Goal: Check status: Check status

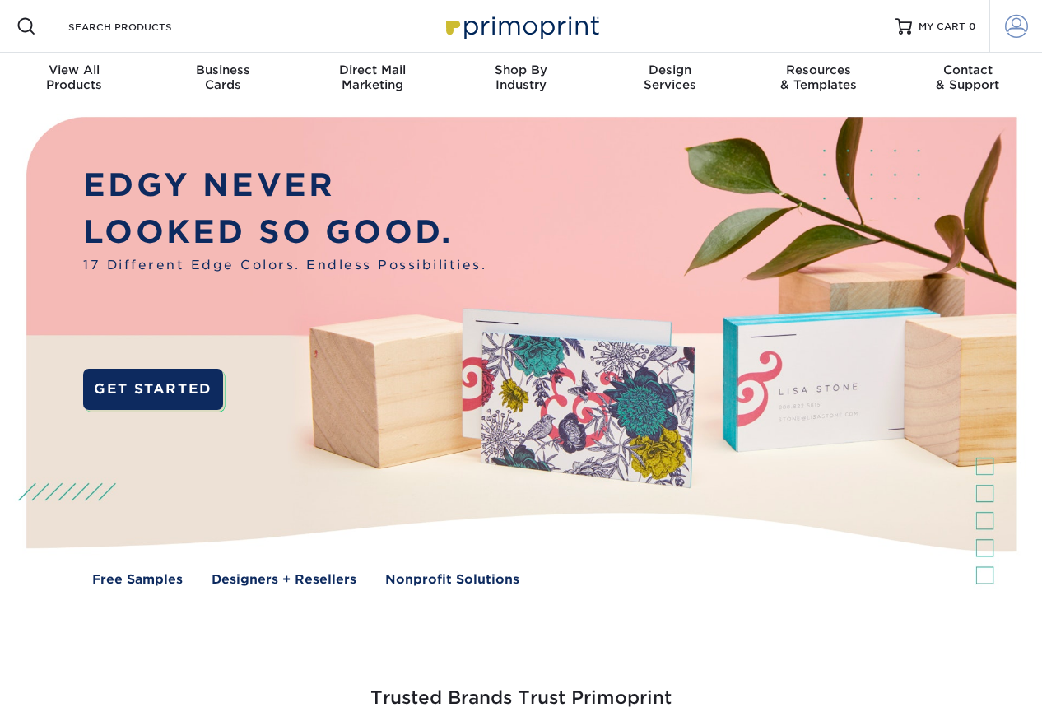
click at [1014, 25] on span at bounding box center [1016, 26] width 23 height 23
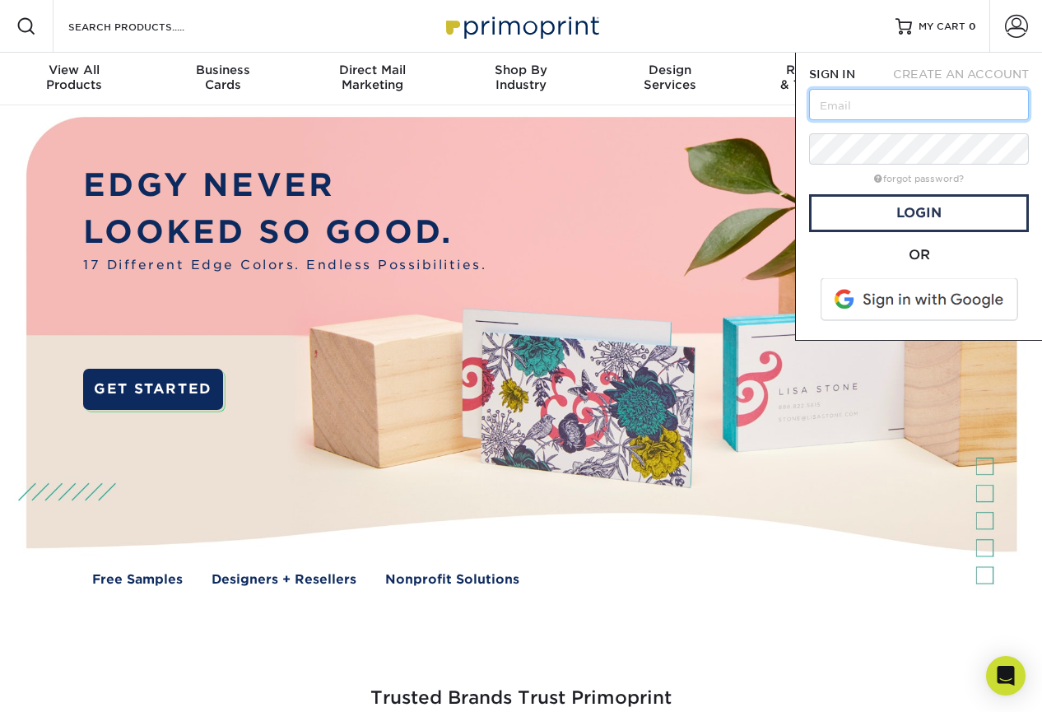
click at [915, 89] on input "text" at bounding box center [919, 104] width 220 height 31
click at [958, 102] on input "rmoltz@gmail.com" at bounding box center [919, 104] width 220 height 31
click at [846, 287] on span at bounding box center [921, 299] width 210 height 43
drag, startPoint x: 961, startPoint y: 106, endPoint x: 879, endPoint y: 106, distance: 82.3
click at [879, 106] on input "rmoltz@gmail.com" at bounding box center [919, 104] width 220 height 31
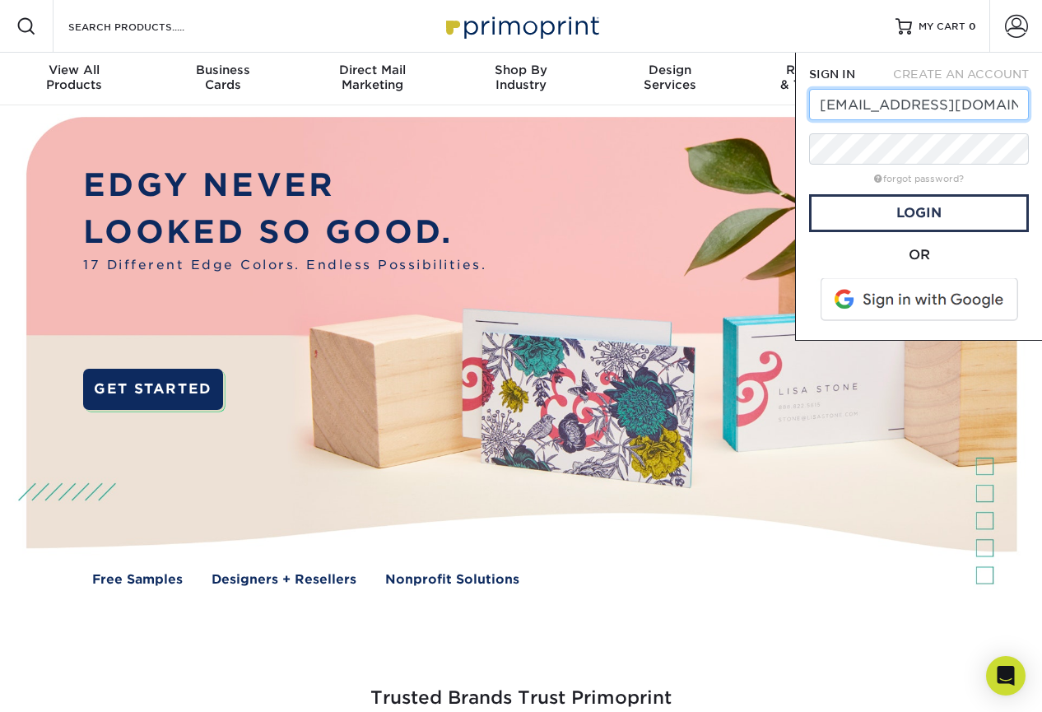
type input "[EMAIL_ADDRESS][DOMAIN_NAME]"
click at [895, 178] on link "forgot password?" at bounding box center [919, 179] width 90 height 11
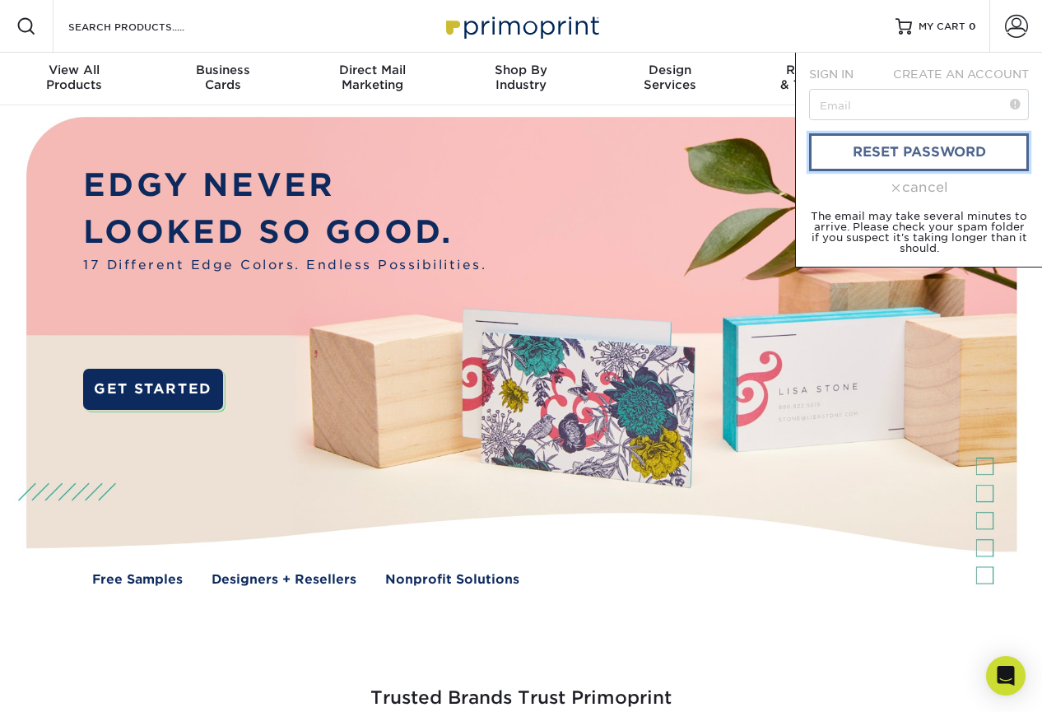
click at [905, 158] on link "reset password" at bounding box center [919, 152] width 220 height 38
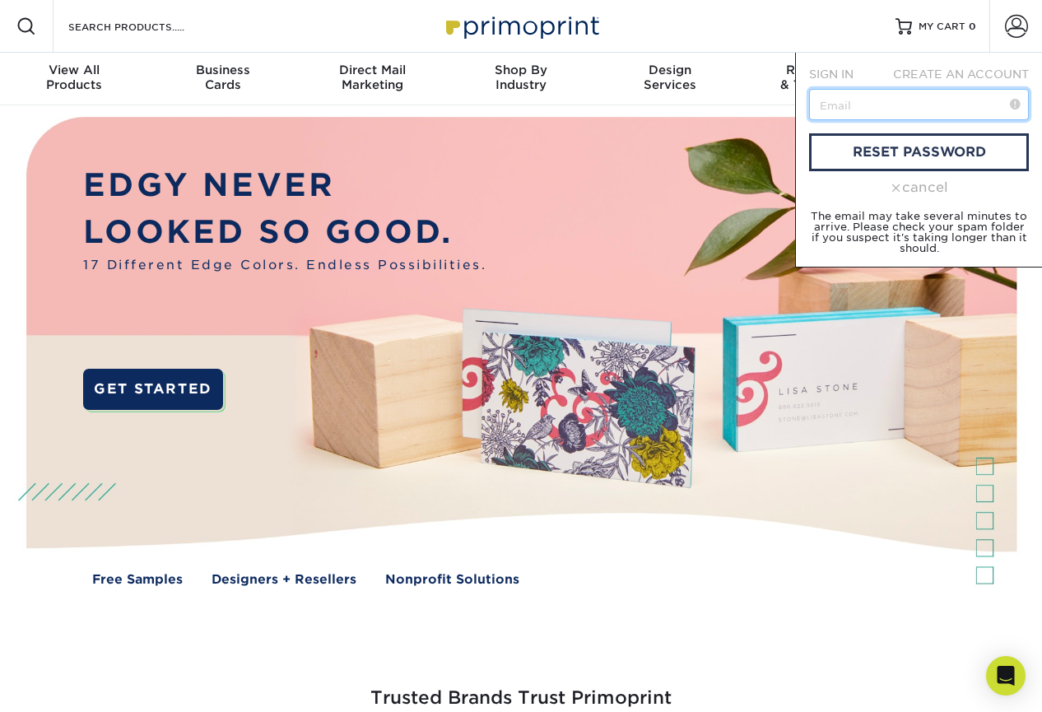
click at [874, 105] on input "text" at bounding box center [919, 104] width 220 height 31
type input "[EMAIL_ADDRESS][DOMAIN_NAME]"
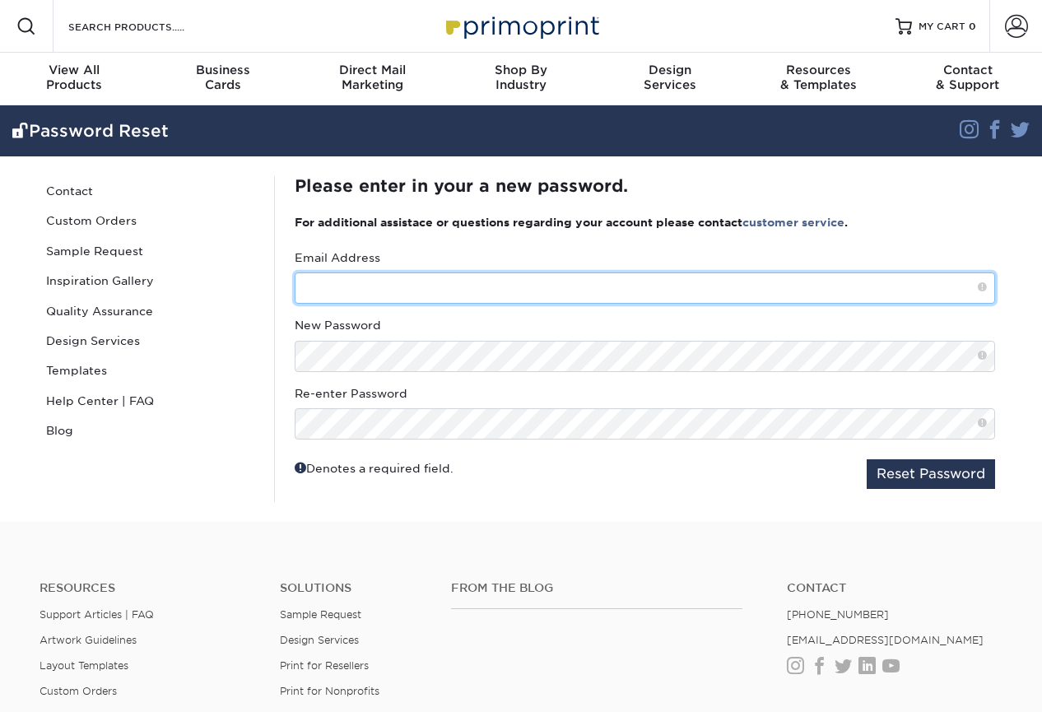
click at [589, 291] on input "text" at bounding box center [645, 288] width 701 height 31
type input "[EMAIL_ADDRESS][DOMAIN_NAME]"
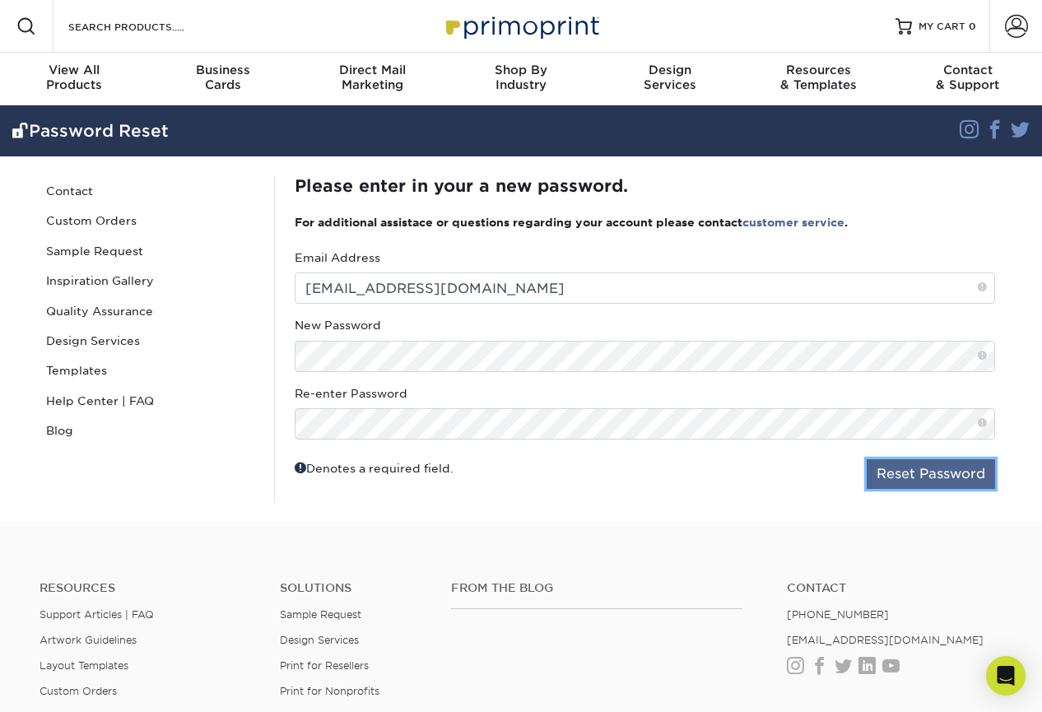
click at [900, 467] on button "Reset Password" at bounding box center [931, 474] width 128 height 30
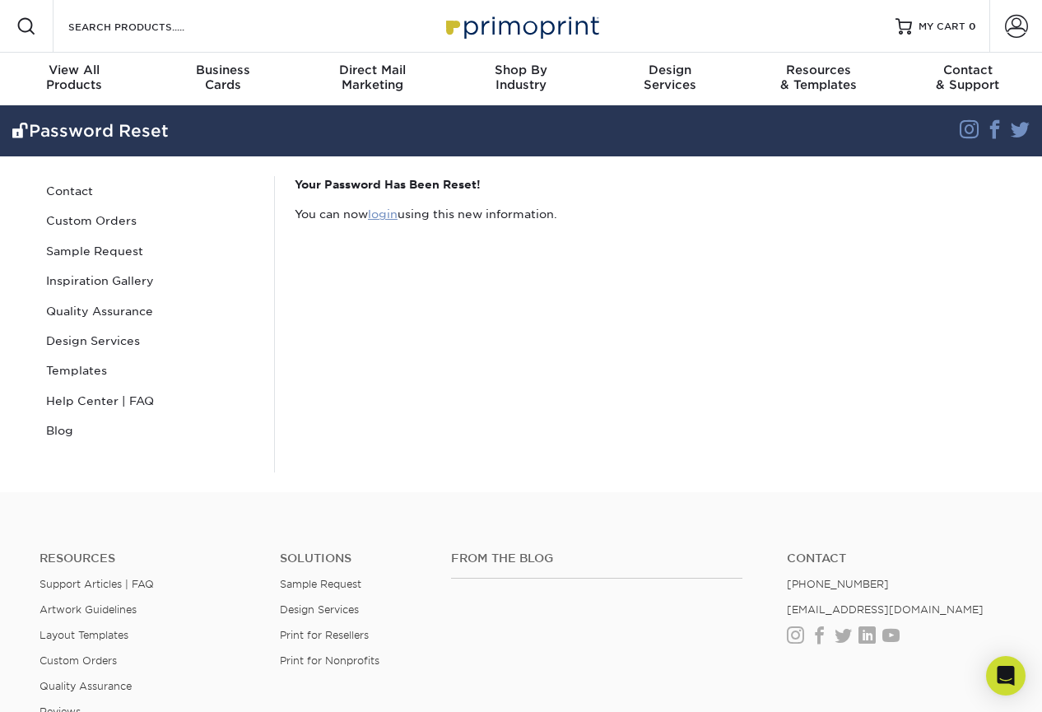
click at [394, 219] on link "login" at bounding box center [383, 213] width 30 height 13
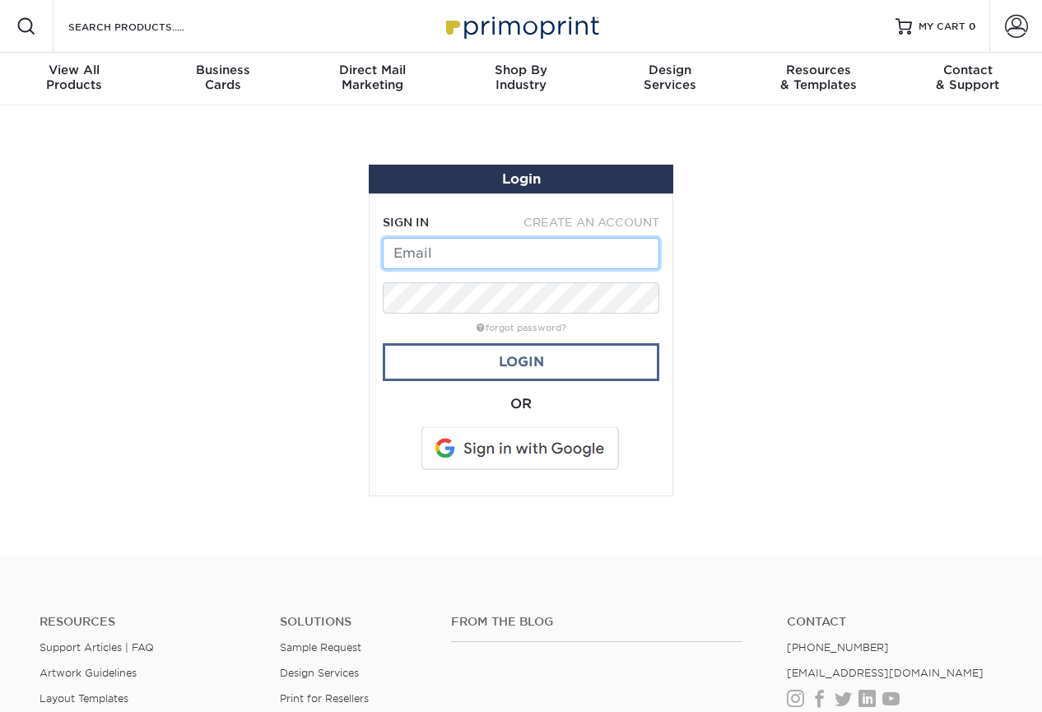
type input "[EMAIL_ADDRESS][DOMAIN_NAME]"
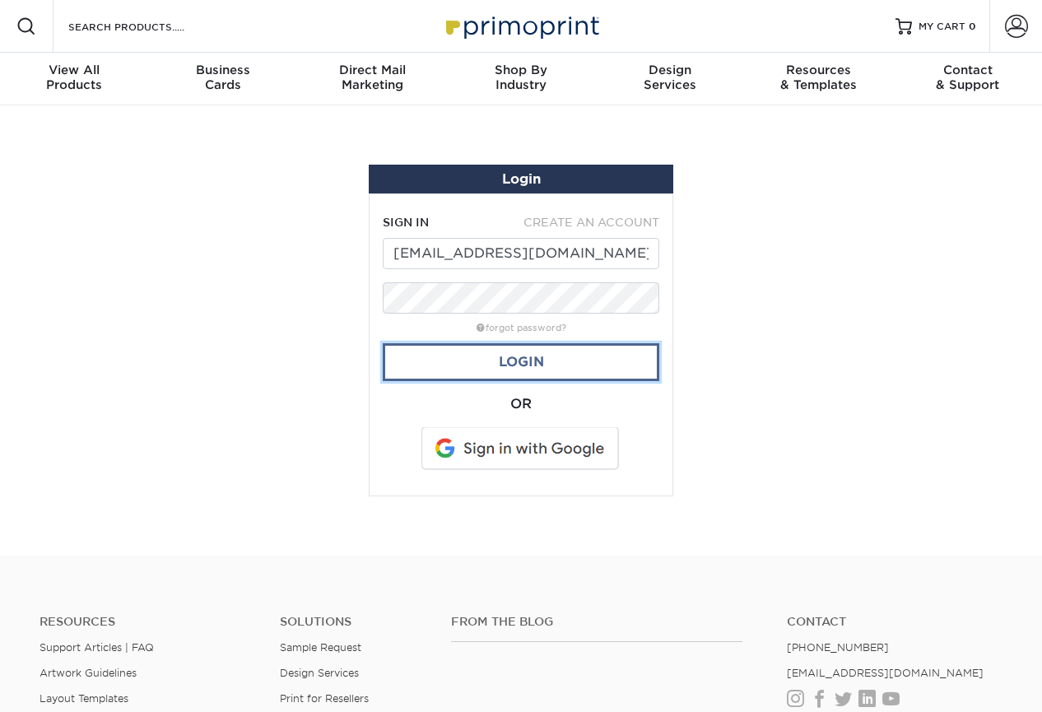
click at [509, 366] on link "Login" at bounding box center [521, 362] width 277 height 38
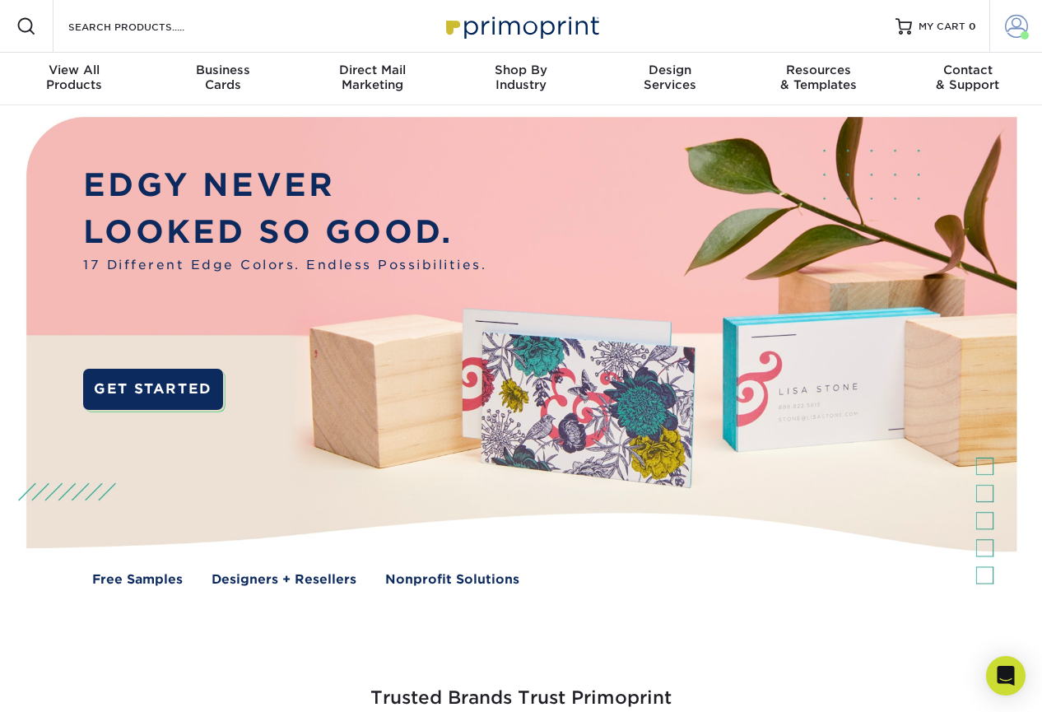
click at [1012, 26] on span at bounding box center [1016, 26] width 23 height 23
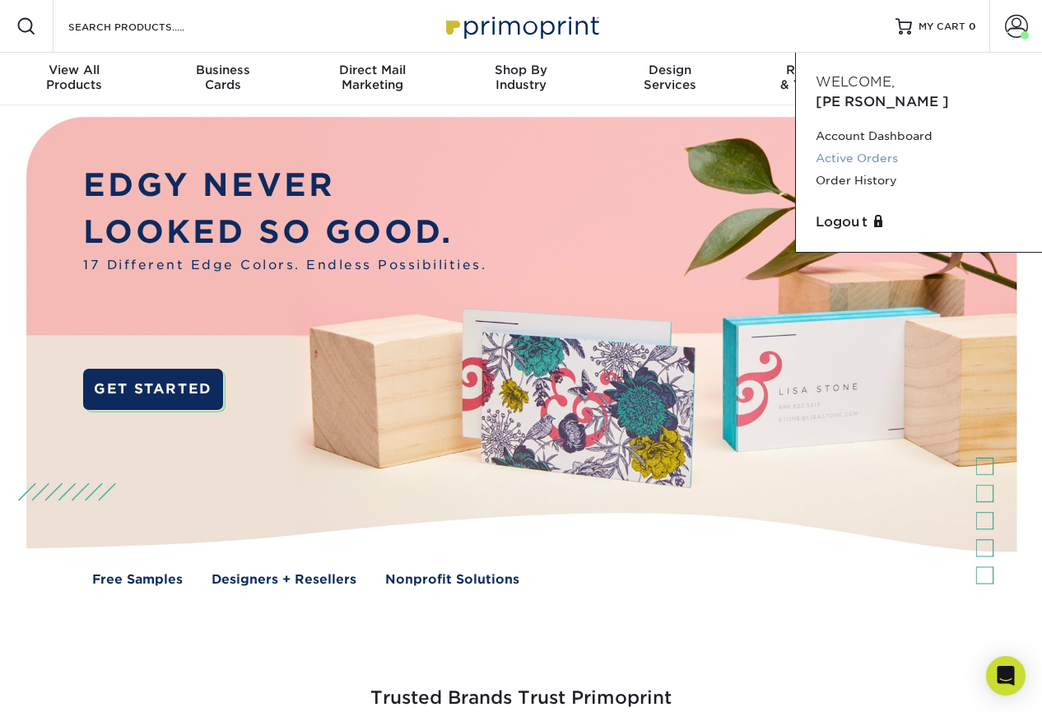
click at [866, 147] on link "Active Orders" at bounding box center [919, 158] width 207 height 22
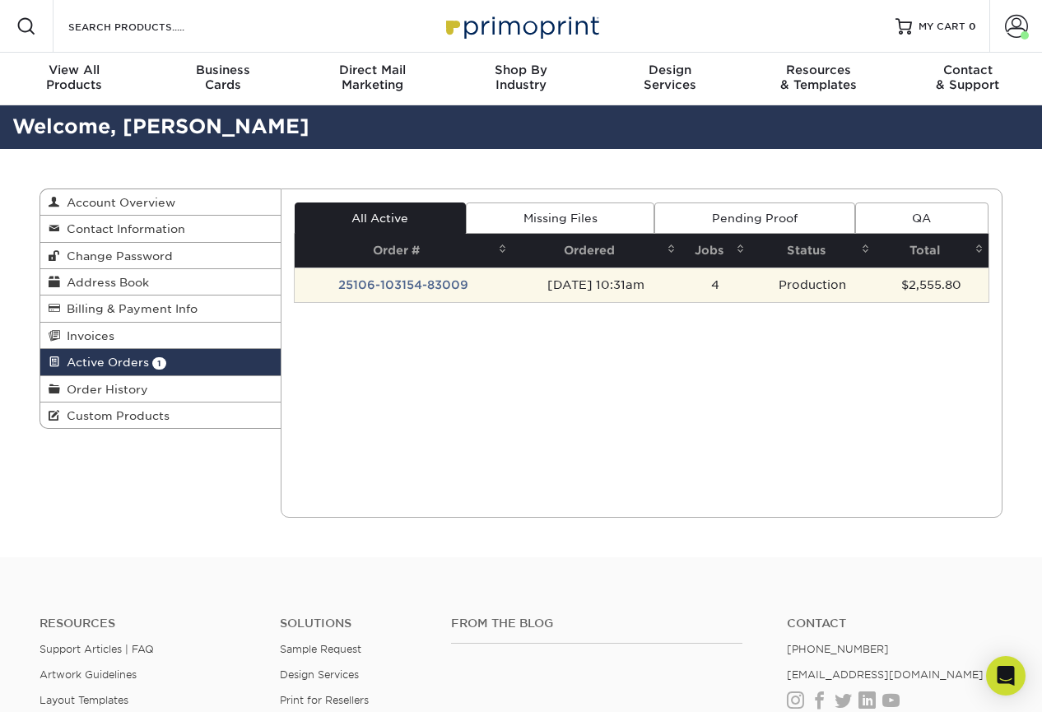
click at [345, 285] on td "25106-103154-83009" at bounding box center [403, 285] width 217 height 35
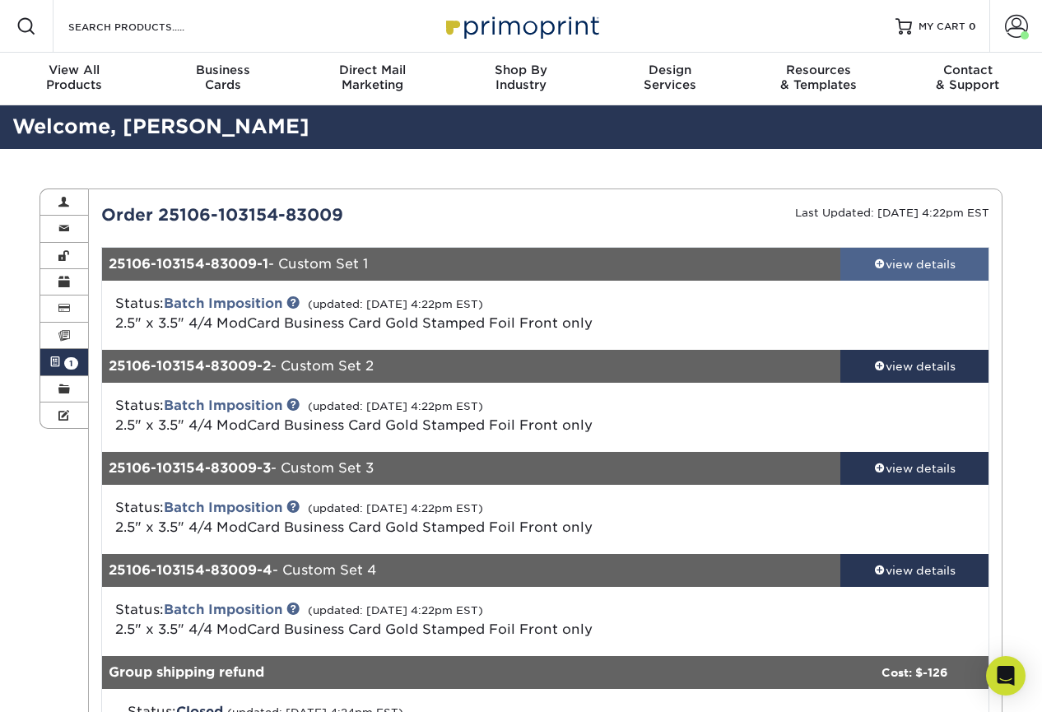
click at [874, 261] on span at bounding box center [880, 264] width 12 height 12
